Goal: Information Seeking & Learning: Learn about a topic

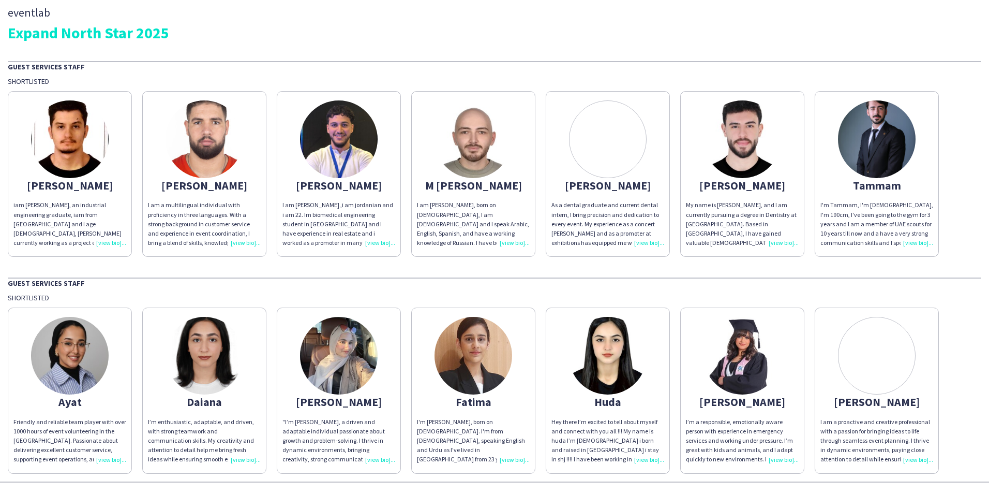
click at [378, 245] on div "I am [PERSON_NAME] ,i am jordanian and i am 22. Im biomedical engineering stude…" at bounding box center [339, 223] width 113 height 47
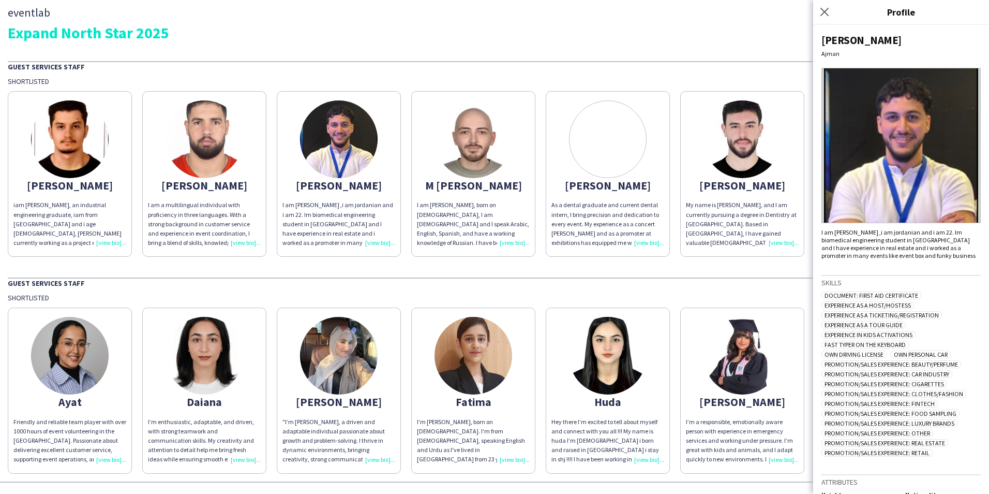
drag, startPoint x: 849, startPoint y: 265, endPoint x: 819, endPoint y: 233, distance: 44.3
click at [819, 233] on div "[PERSON_NAME] I am [PERSON_NAME] ,i am [DEMOGRAPHIC_DATA] and i am 22. Im biome…" at bounding box center [901, 259] width 176 height 469
copy div "I am [PERSON_NAME] ,i am jordanian and i am 22. Im biomedical engineering stude…"
click at [826, 14] on icon at bounding box center [825, 12] width 10 height 10
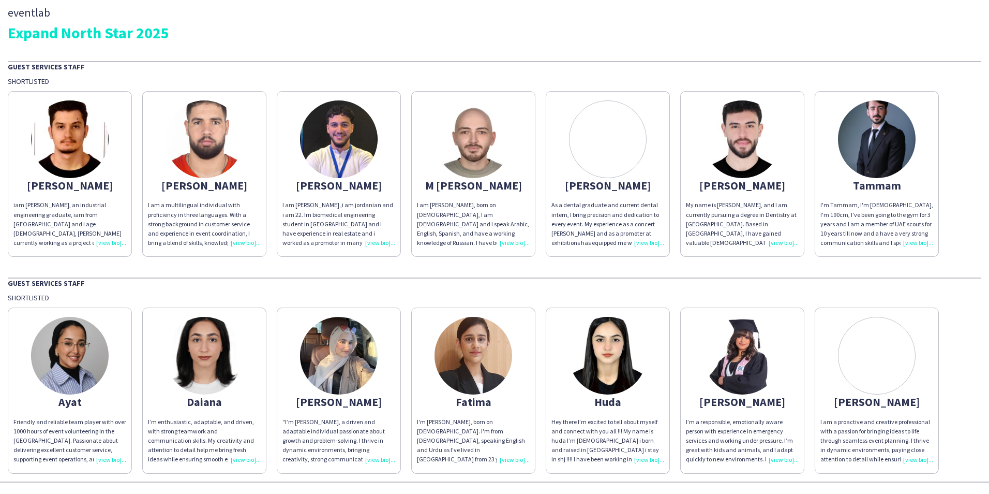
click at [644, 243] on div "As a dental graduate and current dental intern, I bring precision and dedicatio…" at bounding box center [608, 223] width 113 height 47
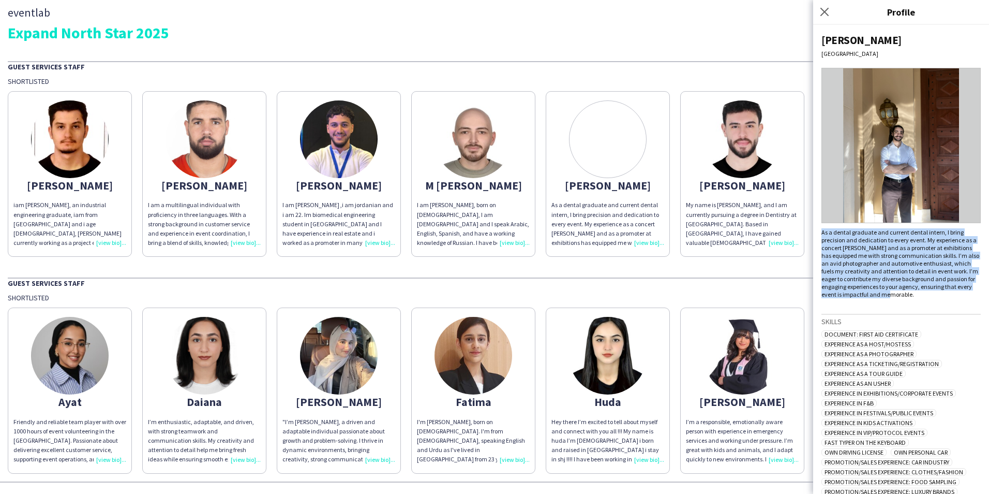
drag, startPoint x: 943, startPoint y: 293, endPoint x: 822, endPoint y: 235, distance: 134.9
click at [822, 235] on div "As a dental graduate and current dental intern, I bring precision and dedicatio…" at bounding box center [901, 263] width 159 height 70
copy div "As a dental graduate and current dental intern, I bring precision and dedicatio…"
click at [828, 16] on icon at bounding box center [825, 12] width 10 height 10
